Goal: Information Seeking & Learning: Learn about a topic

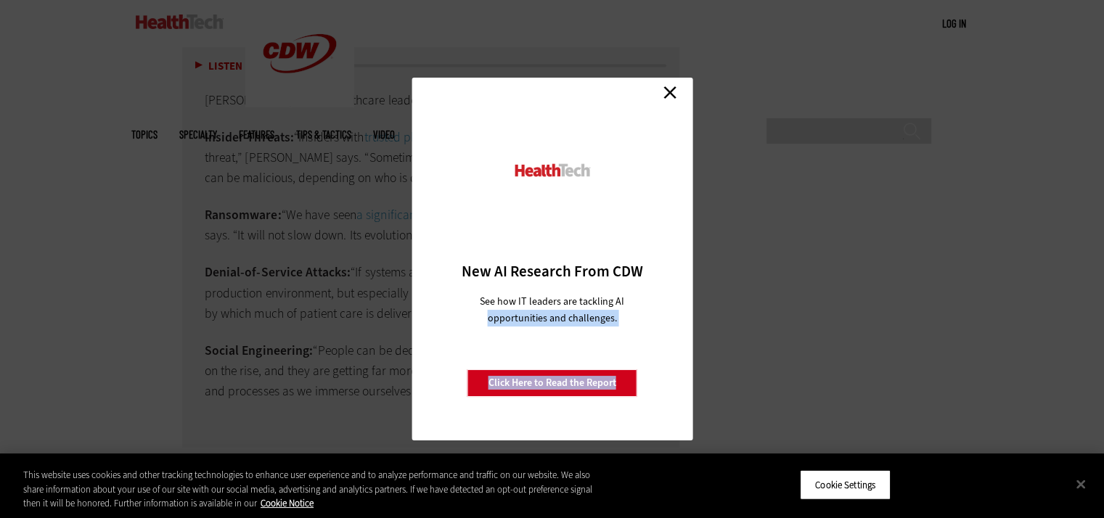
scroll to position [3117, 0]
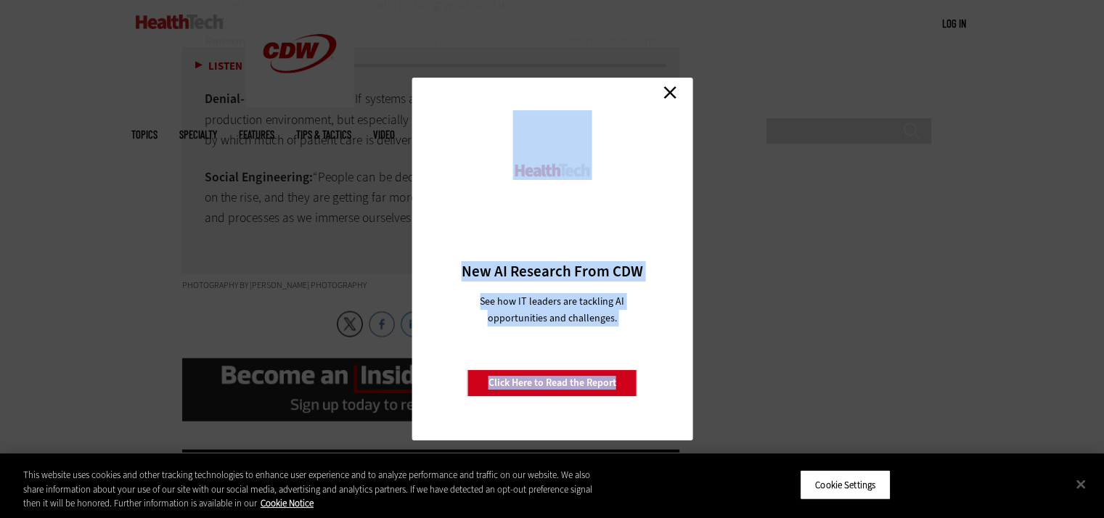
drag, startPoint x: 188, startPoint y: 216, endPoint x: 678, endPoint y: 86, distance: 507.4
click at [671, 87] on link "Close" at bounding box center [670, 92] width 22 height 22
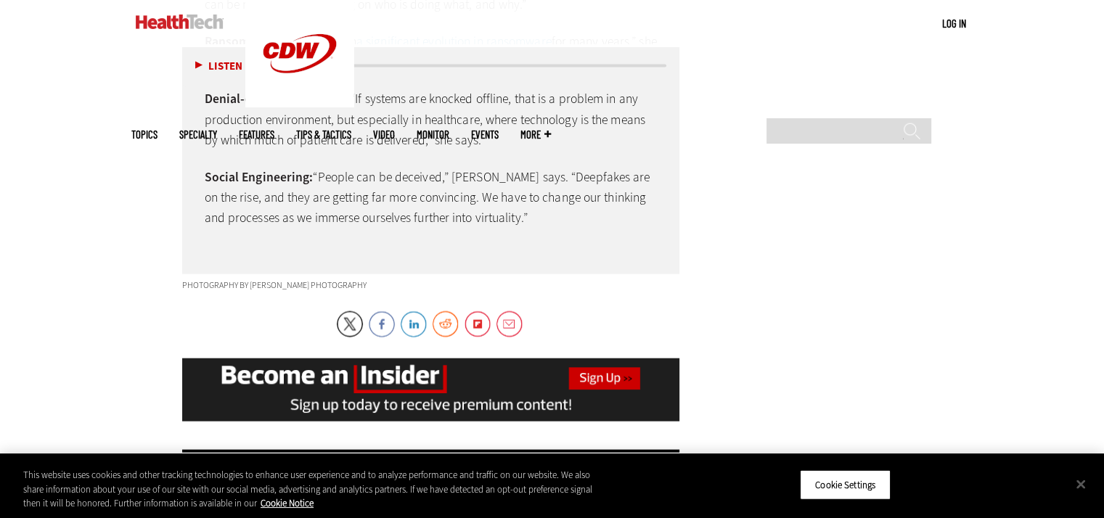
click at [558, 212] on div "Top Cyber Threats to Healthcare Organizations [PERSON_NAME] warns healthcare le…" at bounding box center [431, 58] width 498 height 432
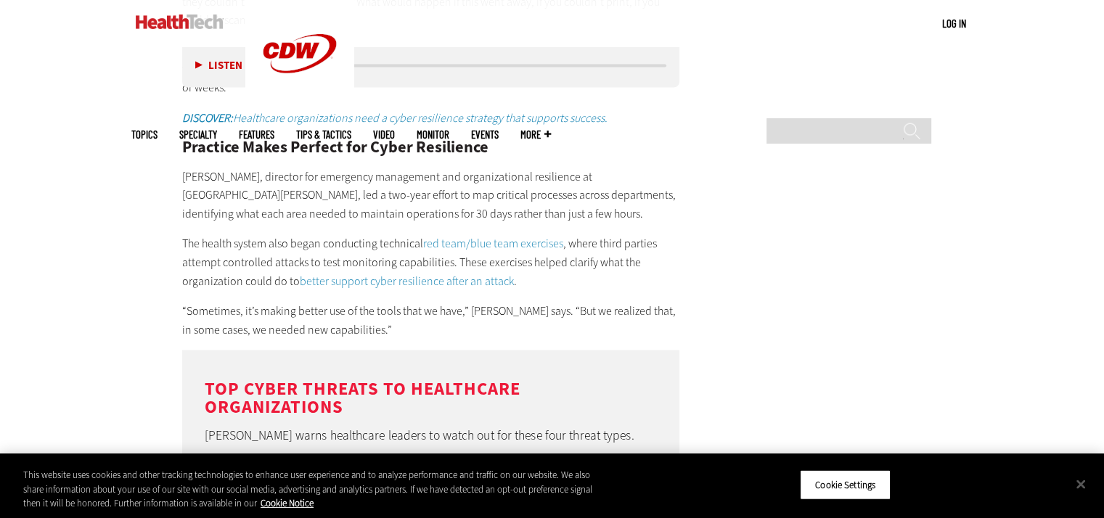
scroll to position [2972, 0]
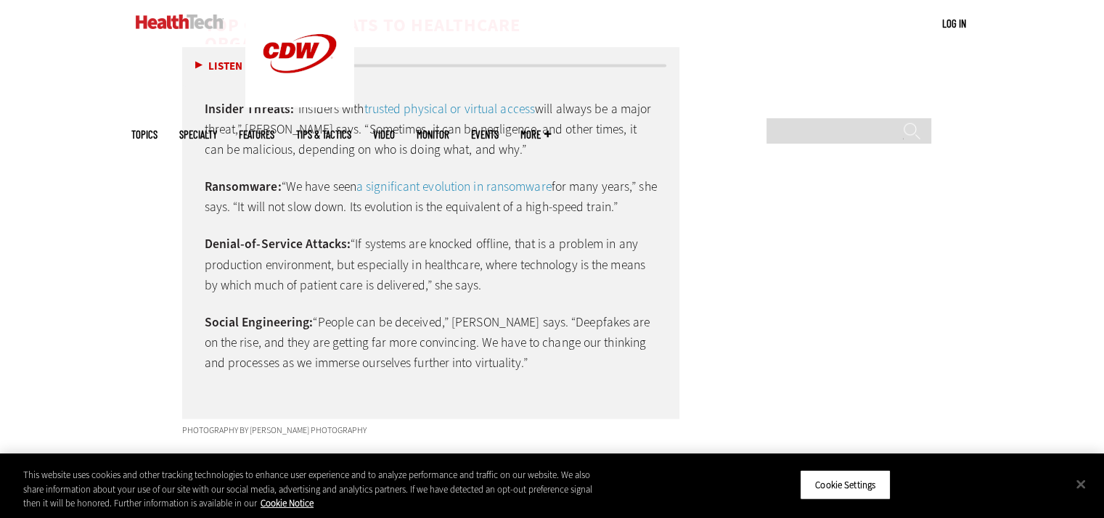
click at [533, 329] on p "Social Engineering: “People can be deceived,” [PERSON_NAME] says. “Deepfakes ar…" at bounding box center [431, 342] width 453 height 61
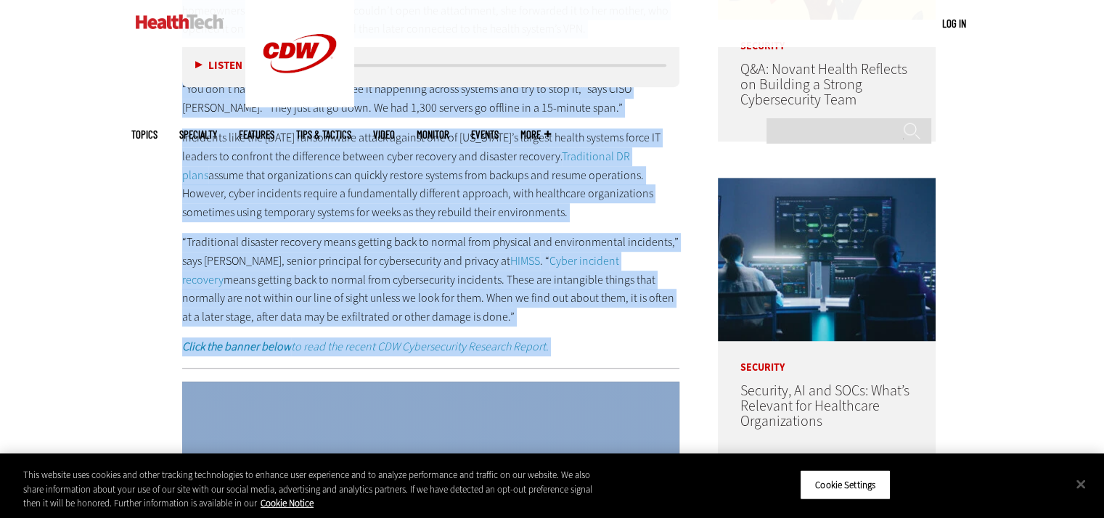
scroll to position [910, 0]
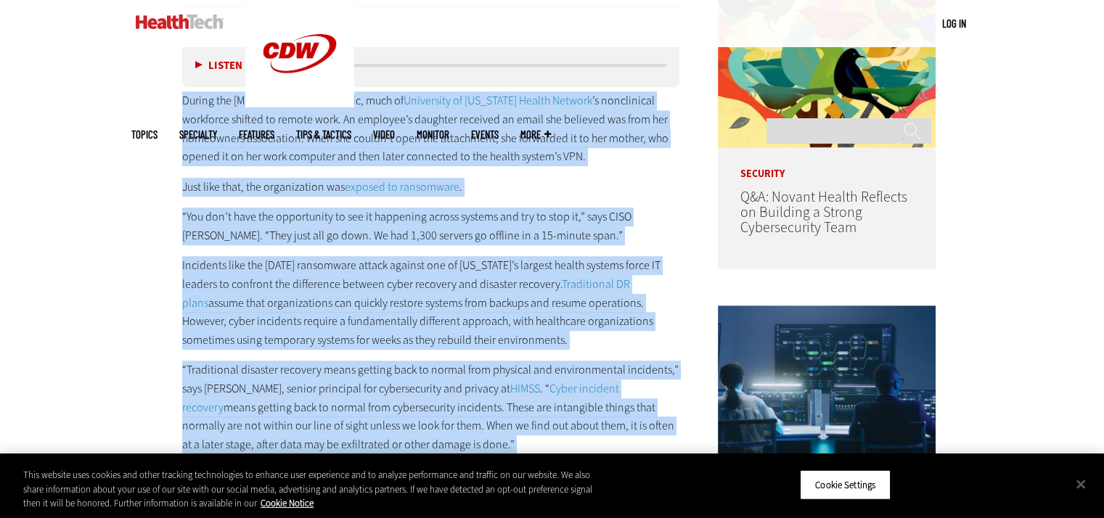
drag, startPoint x: 528, startPoint y: 351, endPoint x: 110, endPoint y: 97, distance: 489.1
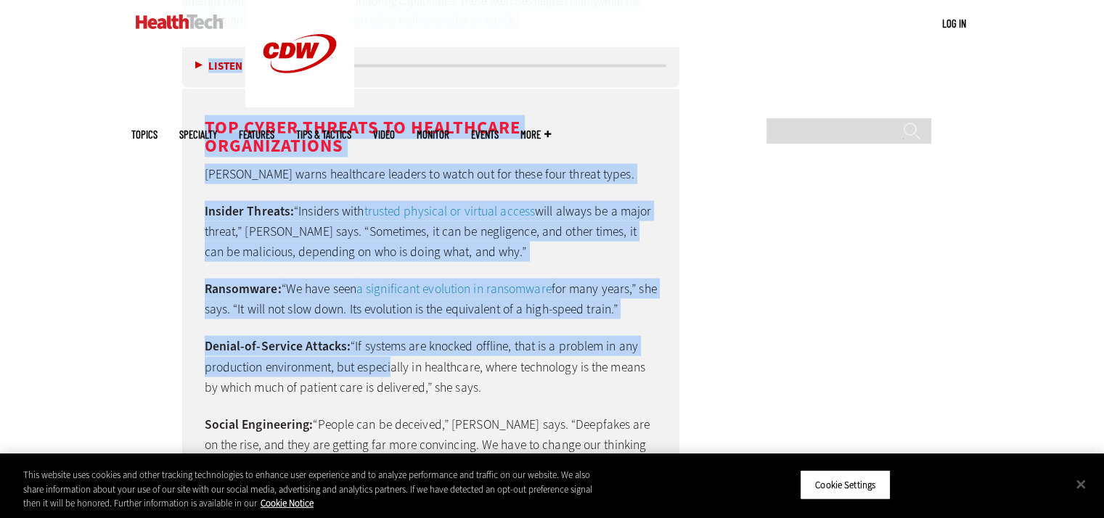
scroll to position [3159, 0]
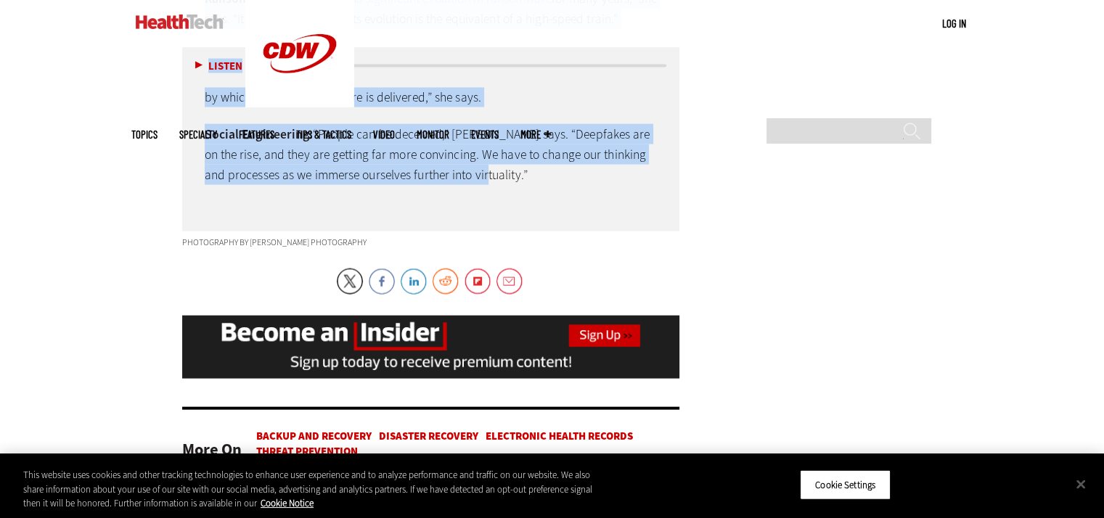
drag, startPoint x: 185, startPoint y: 160, endPoint x: 513, endPoint y: 166, distance: 328.0
copy article "Lorem ip. Dolorsit Ametcons: Adi Elitse Doeiusm Tempori utl etd Magna Aliq enim…"
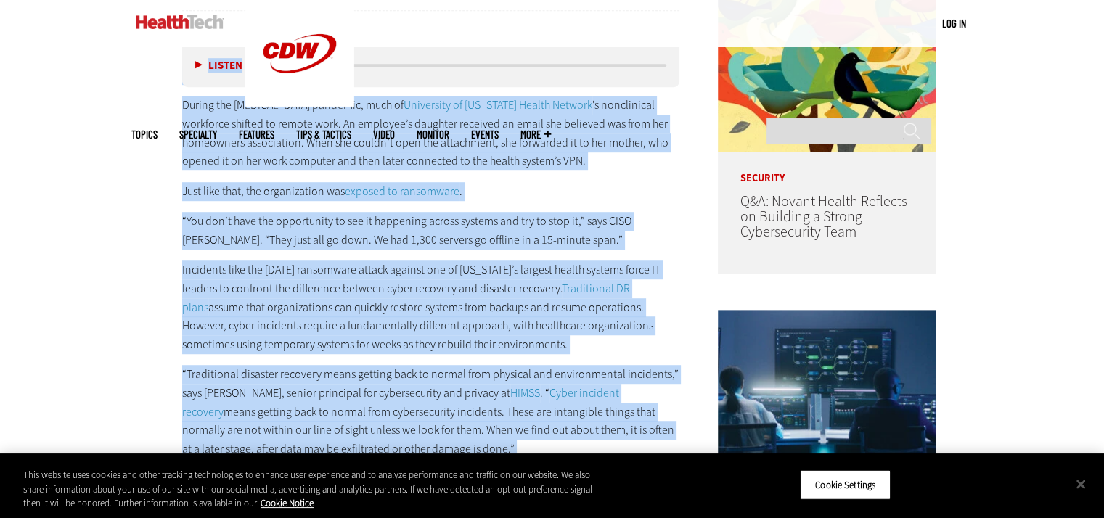
scroll to position [910, 0]
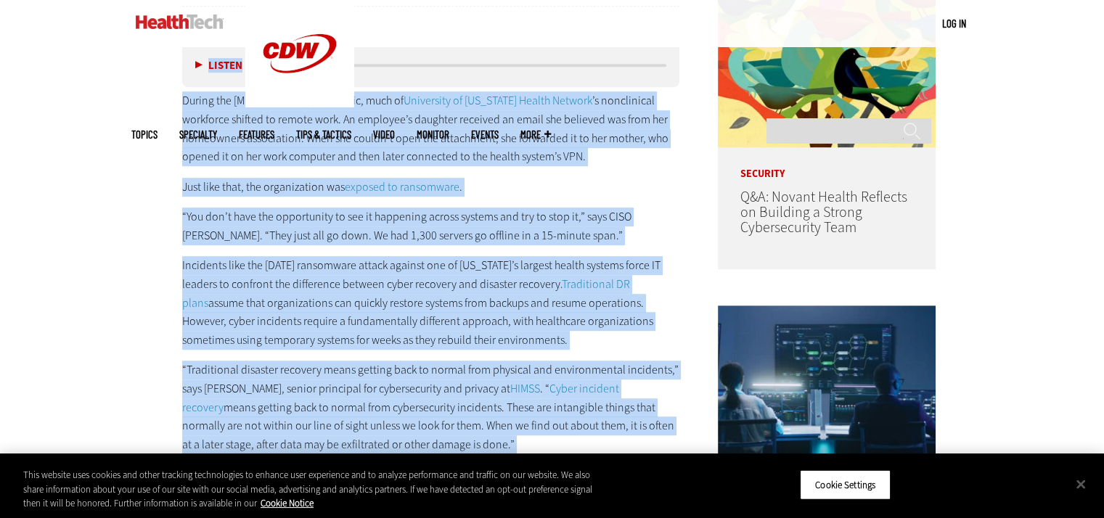
click at [528, 190] on p "Just like that, the organization was exposed to ransomware ." at bounding box center [431, 187] width 498 height 19
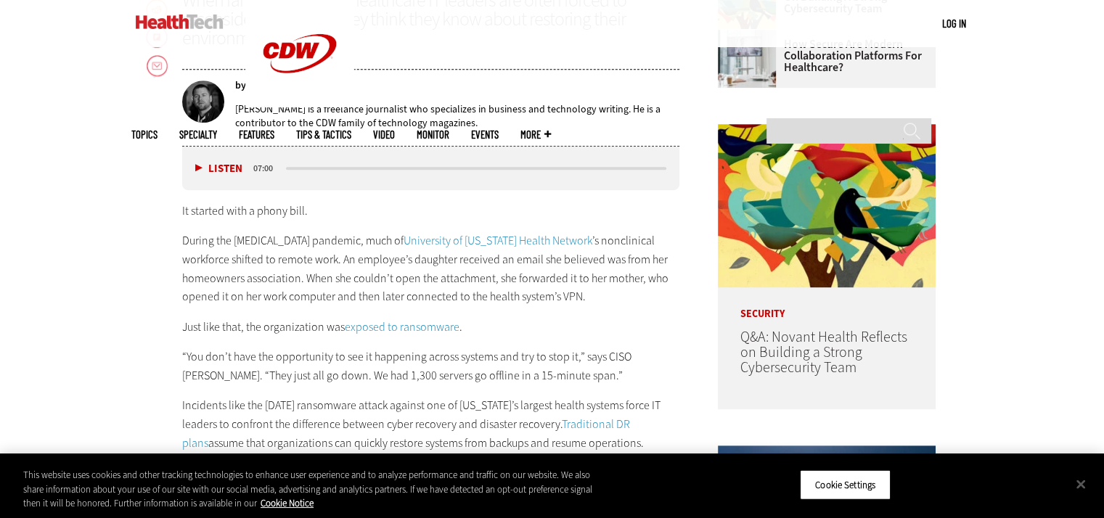
scroll to position [765, 0]
